Goal: Task Accomplishment & Management: Manage account settings

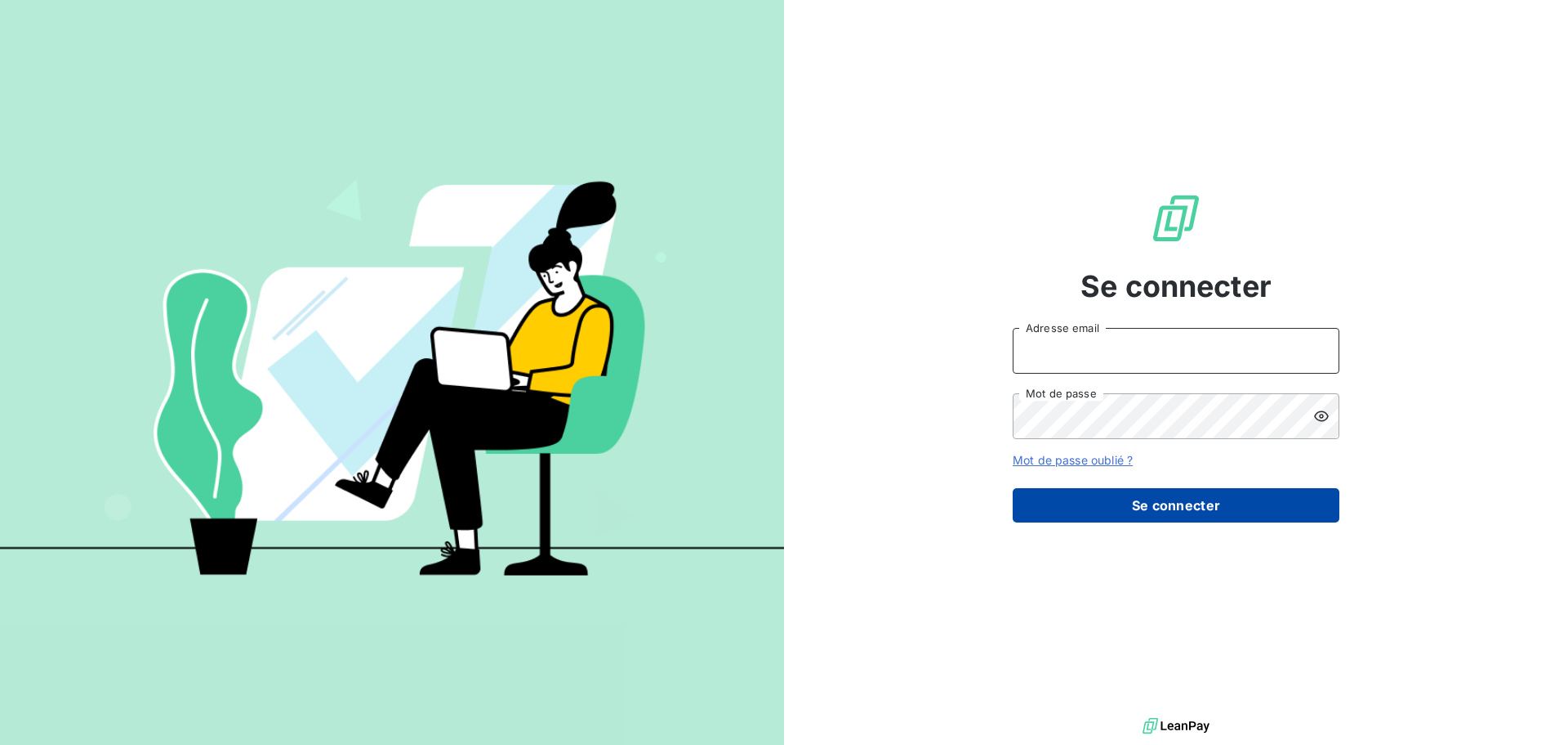
type input "[EMAIL_ADDRESS][DOMAIN_NAME]"
click at [1156, 509] on button "Se connecter" at bounding box center [1176, 505] width 327 height 35
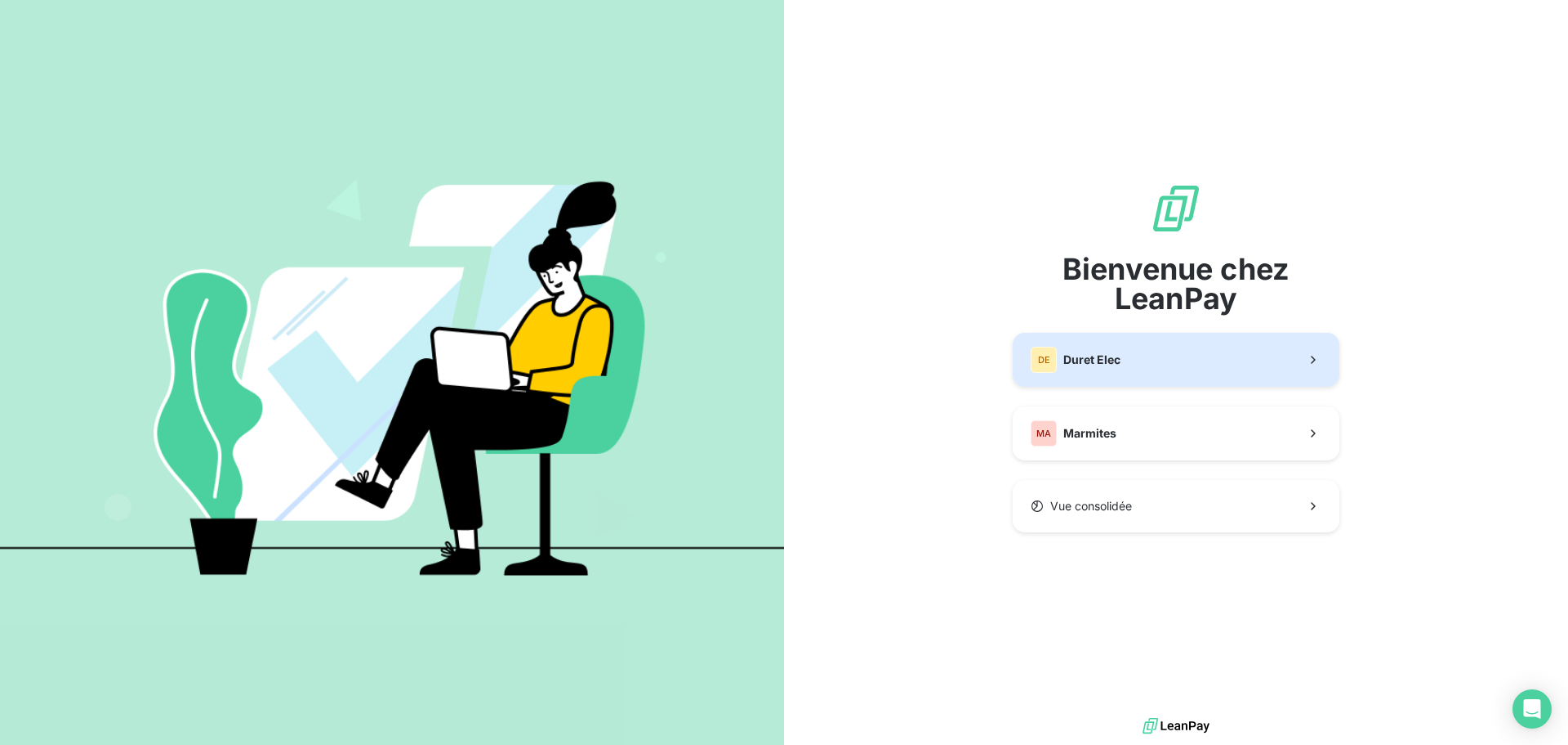
click at [1128, 356] on button "DE Duret Elec" at bounding box center [1176, 360] width 327 height 54
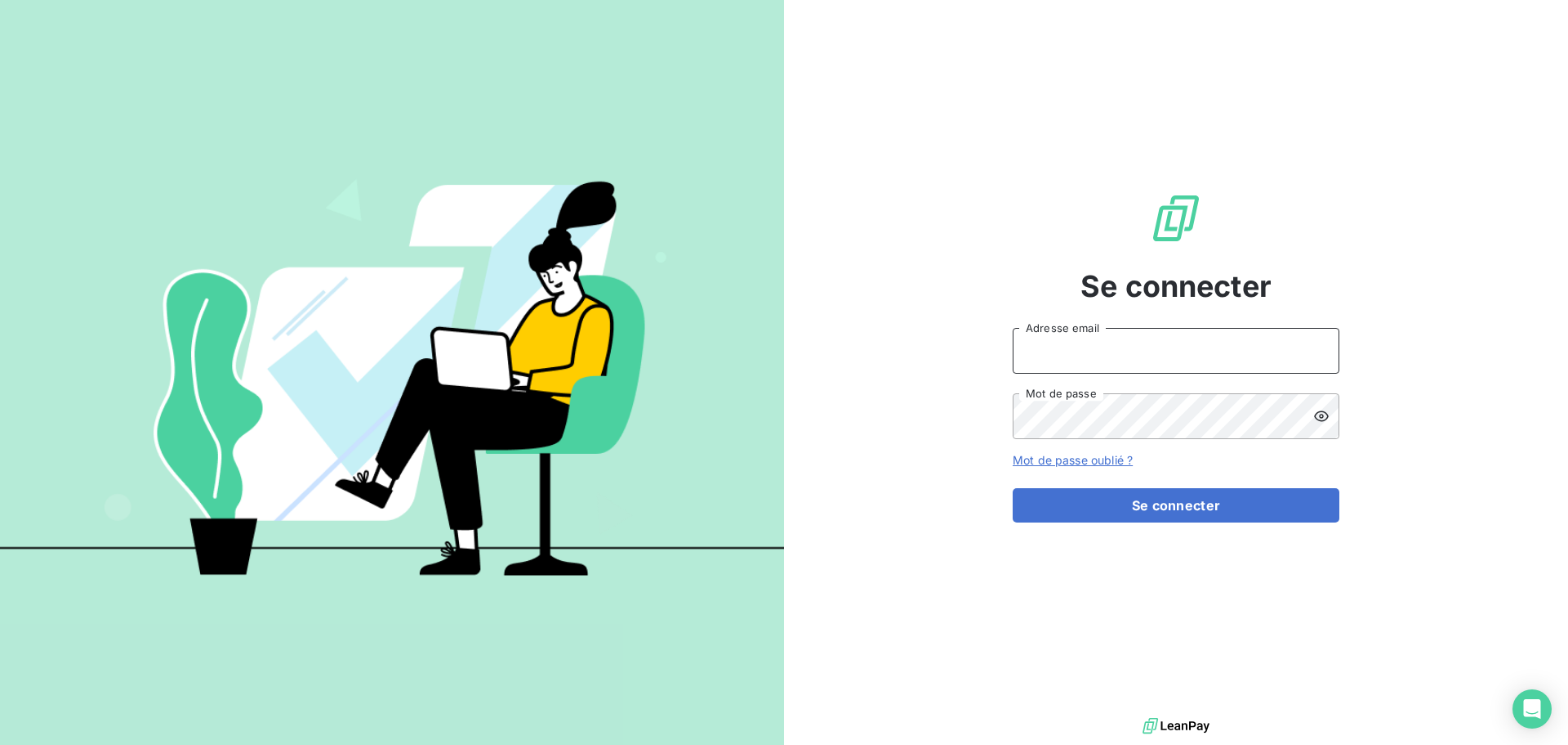
type input "[EMAIL_ADDRESS][DOMAIN_NAME]"
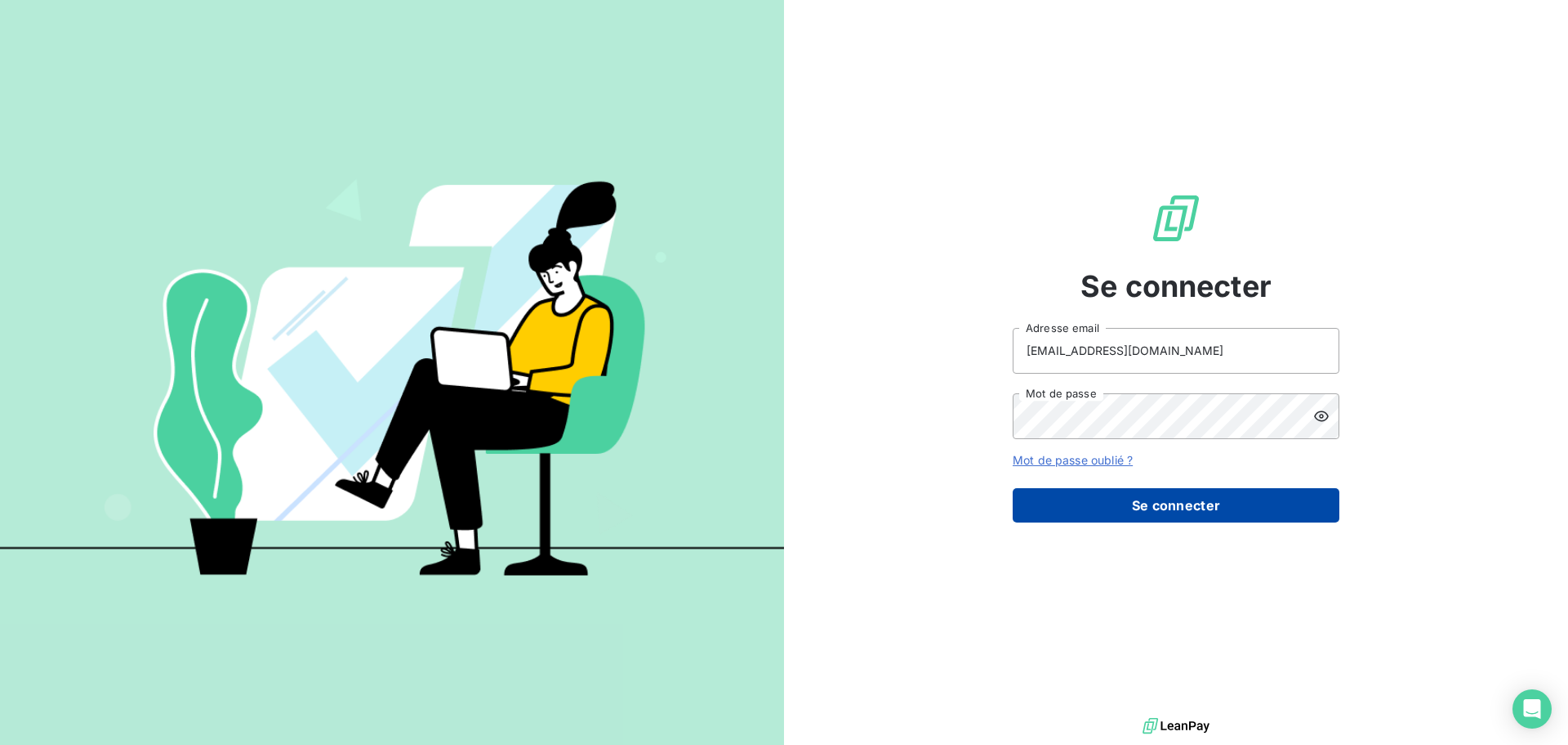
click at [1142, 512] on button "Se connecter" at bounding box center [1176, 505] width 327 height 35
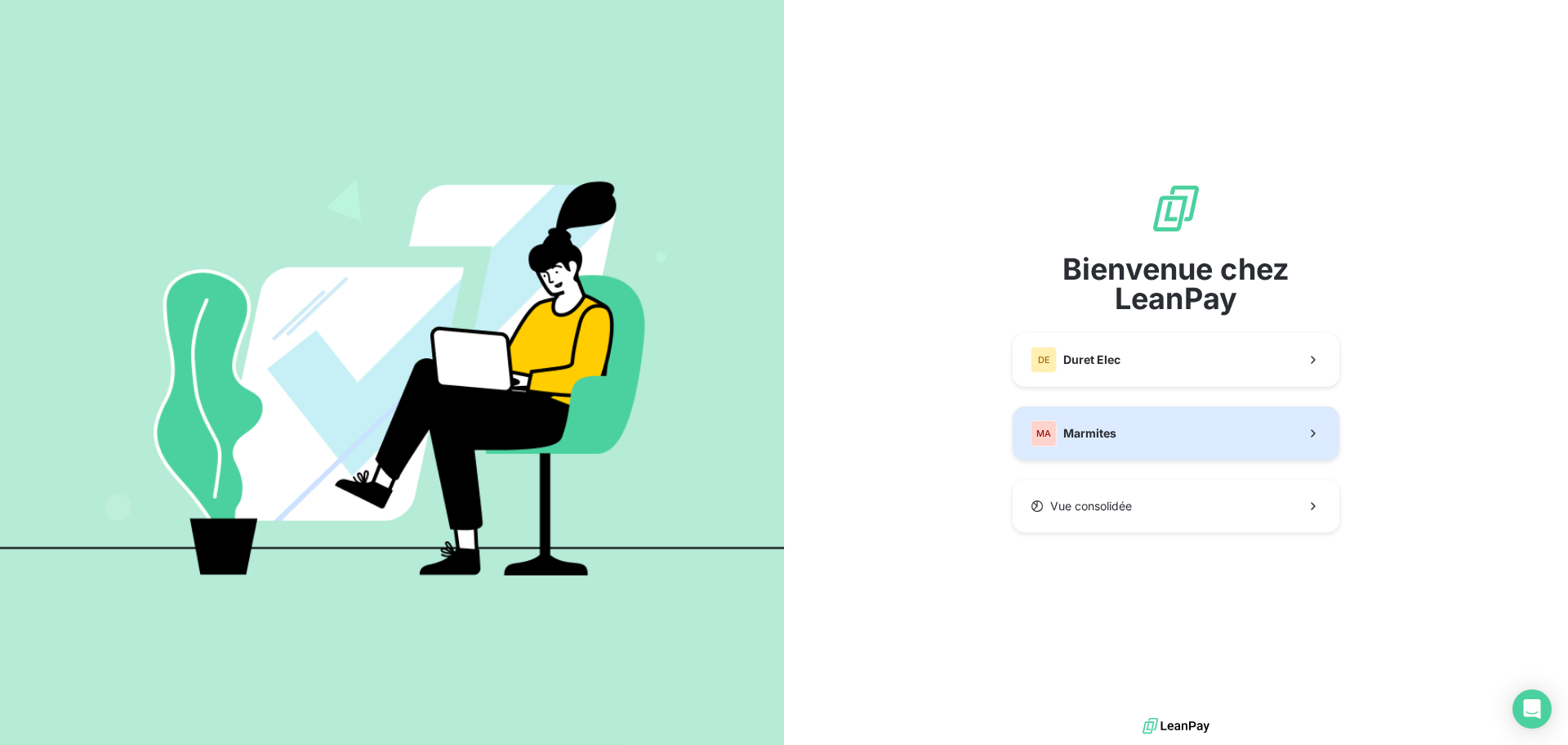
click at [1138, 437] on button "MA Marmites" at bounding box center [1176, 432] width 327 height 54
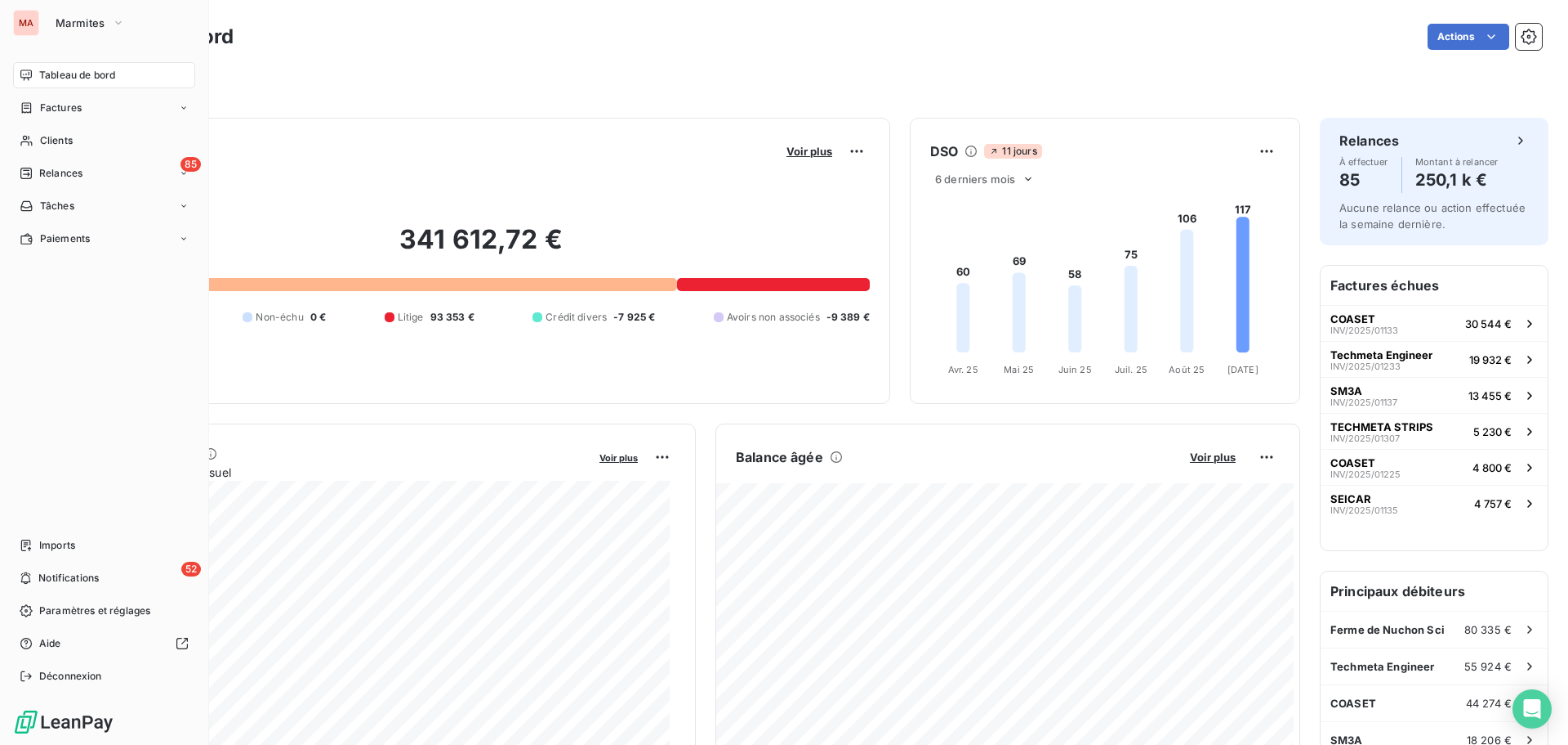
click at [32, 20] on div "MA" at bounding box center [26, 22] width 26 height 26
click at [78, 18] on span "Marmites" at bounding box center [81, 22] width 50 height 13
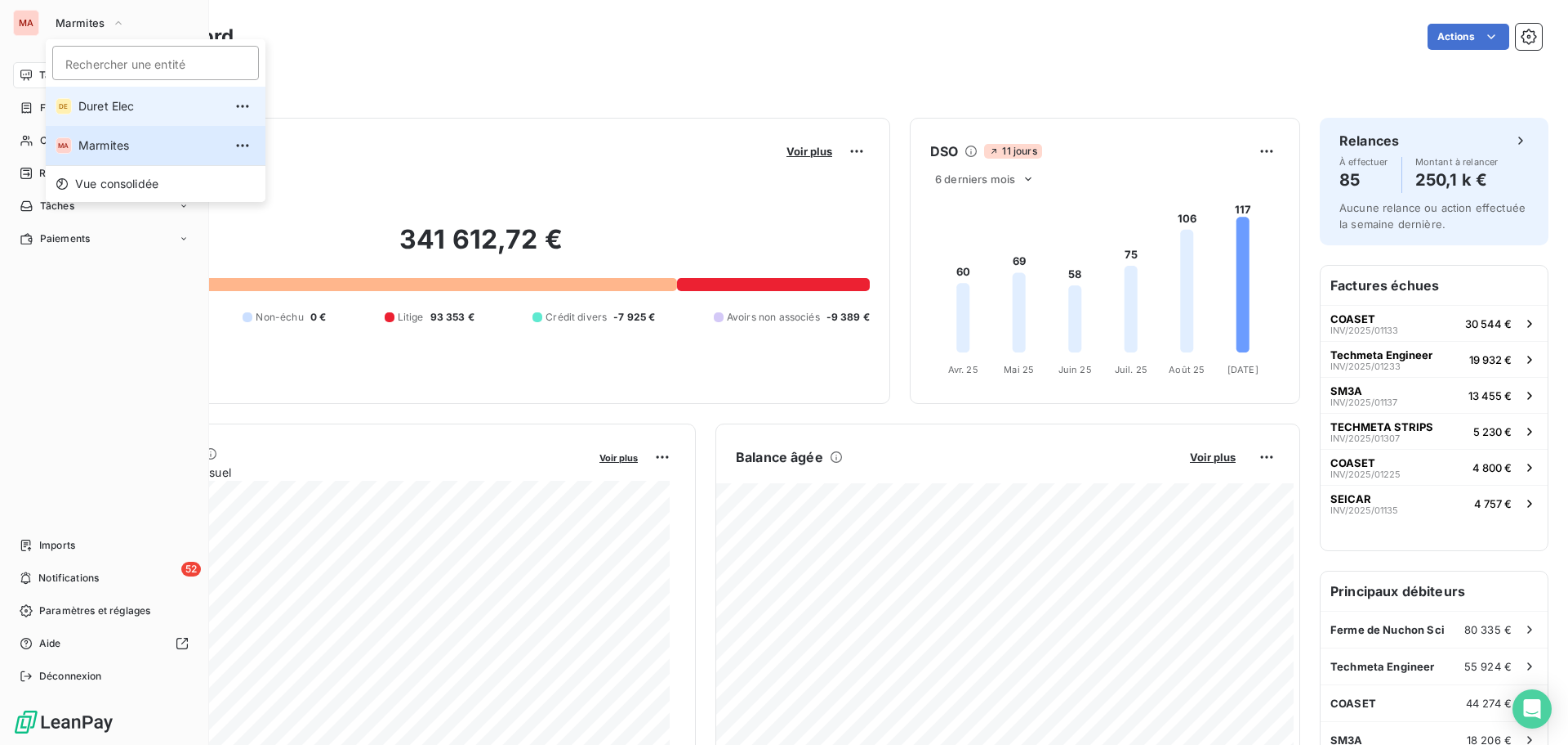
click at [90, 101] on span "Duret Elec" at bounding box center [150, 106] width 145 height 16
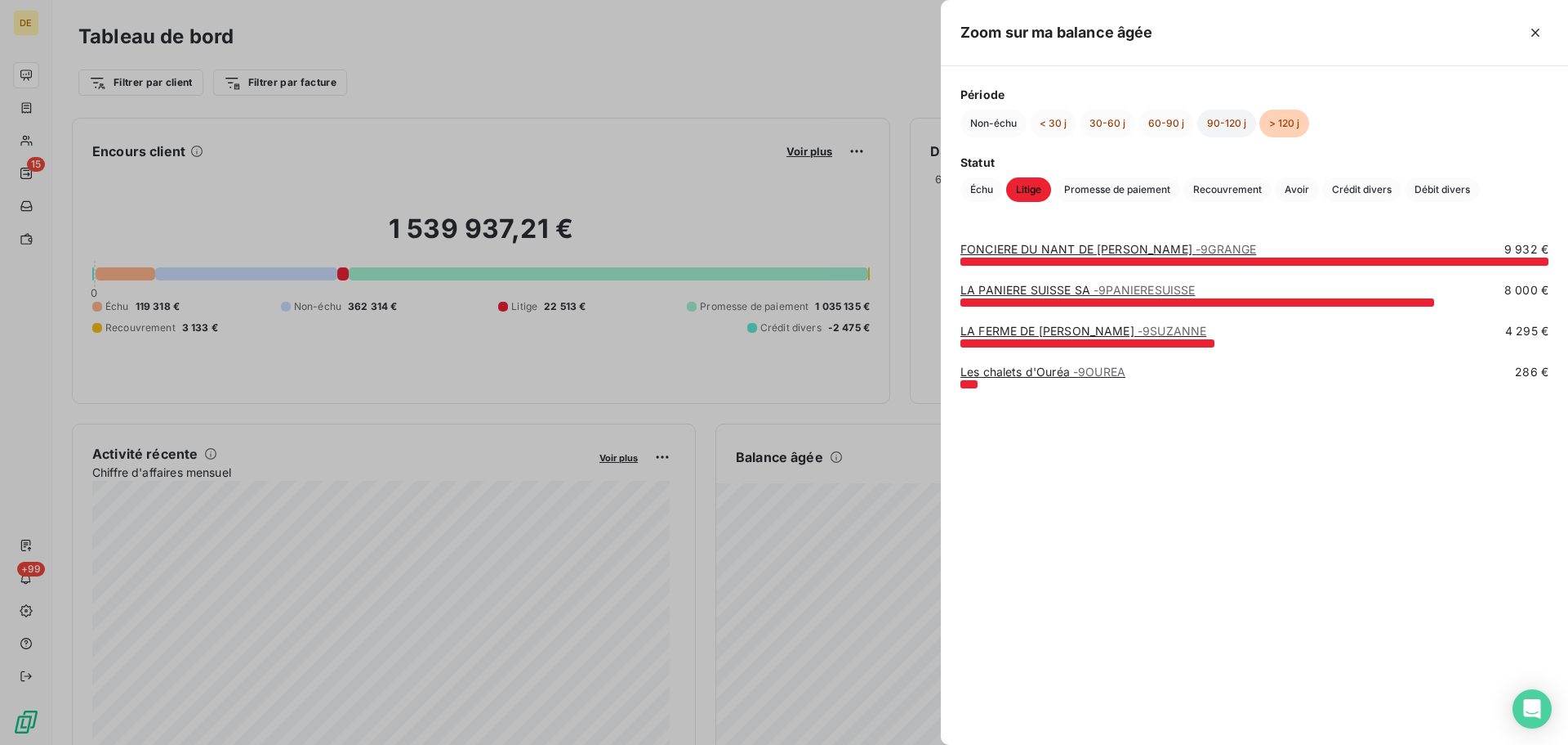
click at [1209, 120] on button "90-120 j" at bounding box center [1226, 123] width 59 height 28
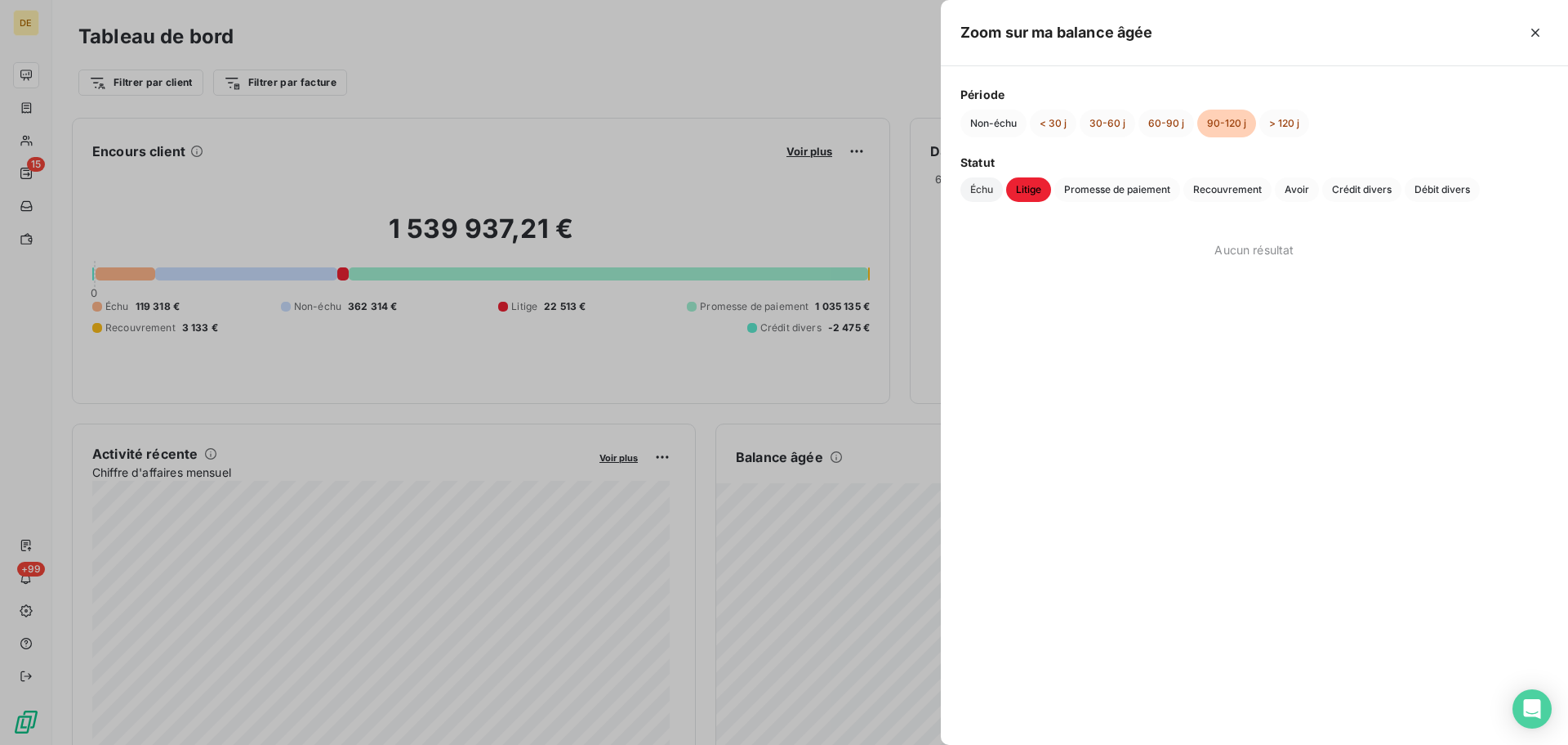
click at [973, 186] on span "Échu" at bounding box center [981, 190] width 43 height 25
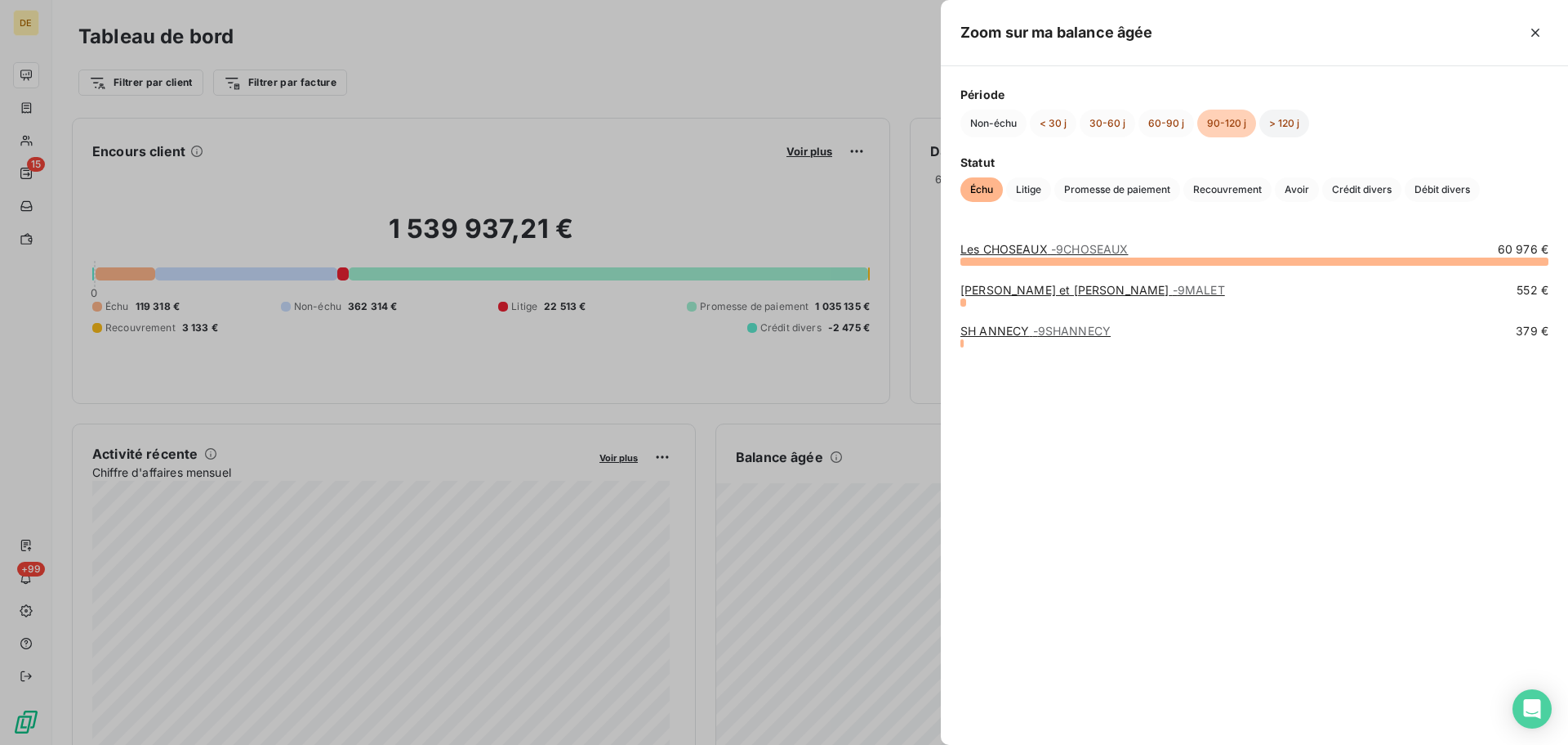
click at [1292, 119] on button "> 120 j" at bounding box center [1284, 123] width 50 height 28
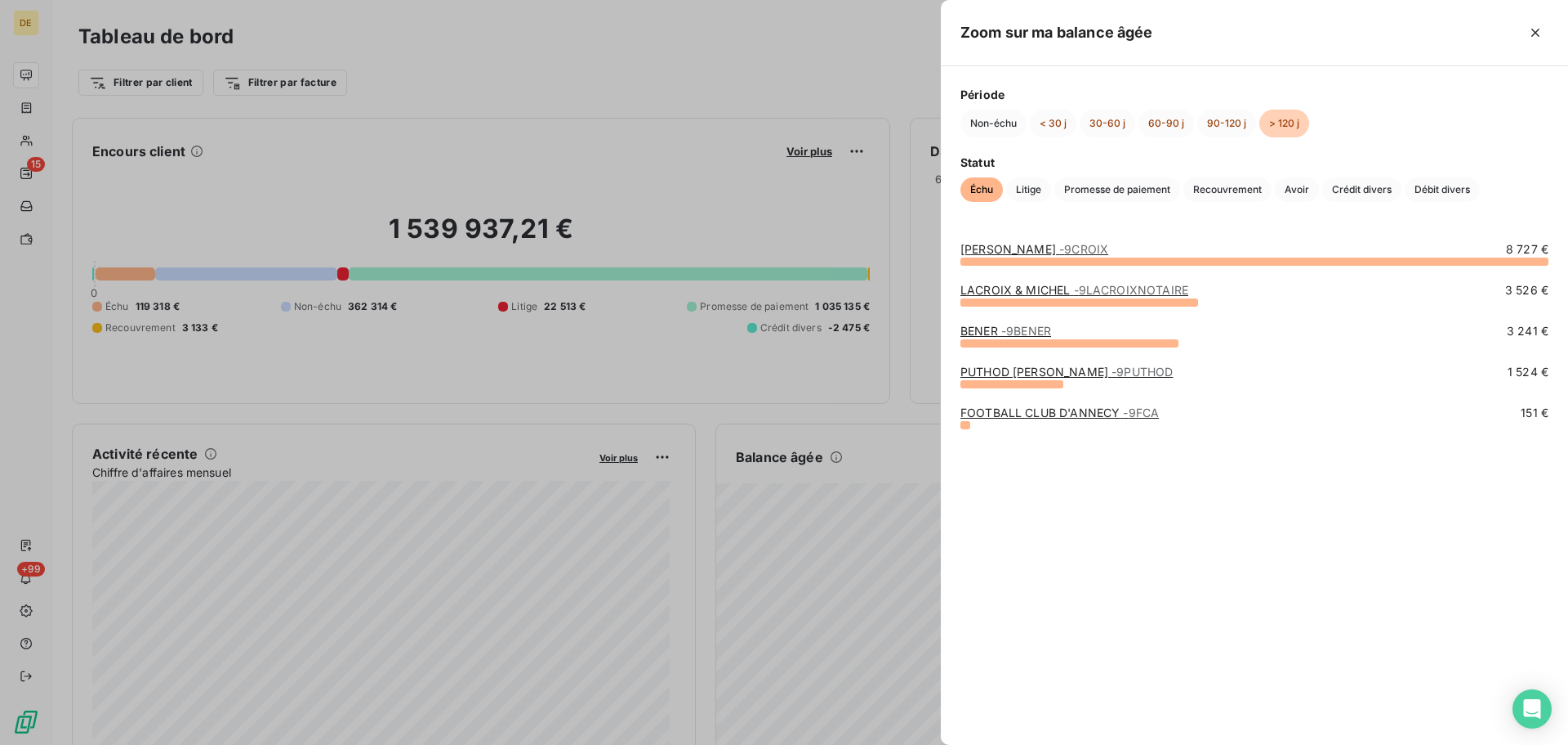
click at [702, 52] on div at bounding box center [784, 372] width 1568 height 745
